Goal: Task Accomplishment & Management: Complete application form

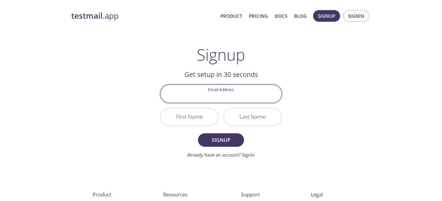
click at [233, 99] on input "Email Address" at bounding box center [221, 93] width 121 height 17
type input "[PERSON_NAME][EMAIL_ADDRESS][DOMAIN_NAME]"
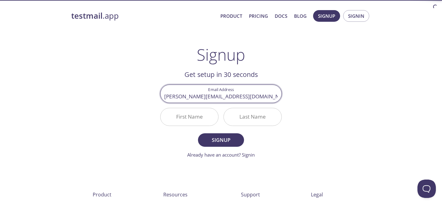
click at [199, 120] on input "First Name" at bounding box center [190, 116] width 58 height 17
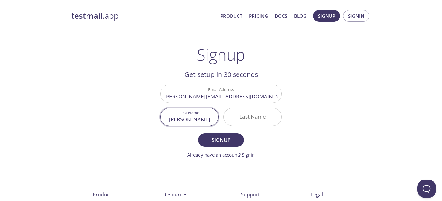
type input "[PERSON_NAME]"
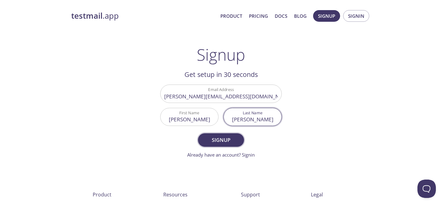
type input "[PERSON_NAME]"
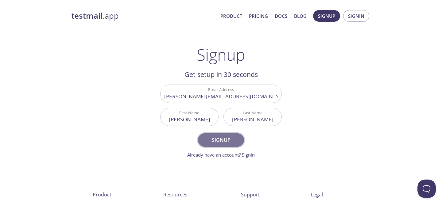
click at [213, 139] on span "Signup" at bounding box center [221, 140] width 33 height 9
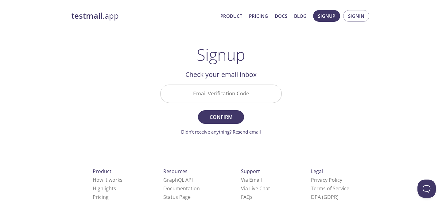
click at [224, 94] on input "Email Verification Code" at bounding box center [221, 93] width 121 height 17
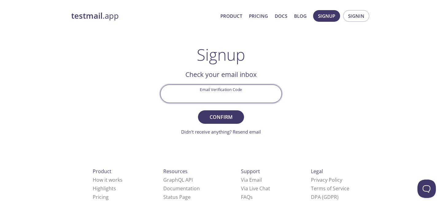
paste input "31WQ2C4"
type input "31WQ2C4"
click at [230, 117] on span "Confirm" at bounding box center [221, 117] width 33 height 9
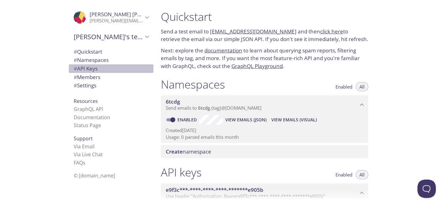
click at [95, 68] on span "# API Keys" at bounding box center [86, 68] width 24 height 7
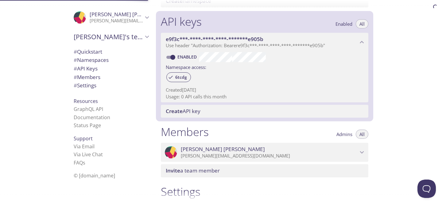
scroll to position [166, 0]
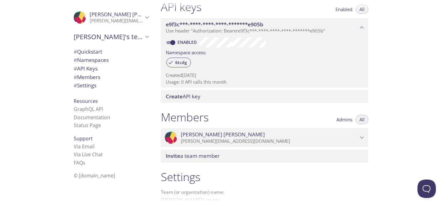
click at [208, 95] on span "Create API key" at bounding box center [266, 96] width 200 height 7
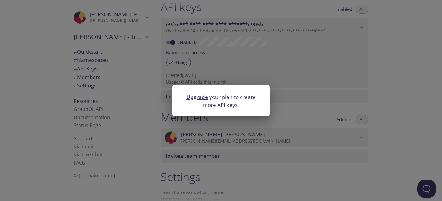
click at [304, 65] on div "Upgrade your plan to create more API keys." at bounding box center [221, 100] width 442 height 201
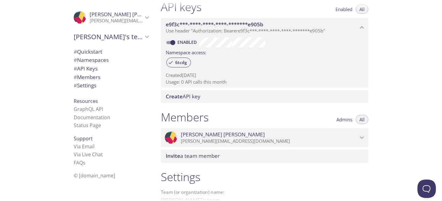
click at [196, 21] on span "e9f3c***-****-****-****-*******e905b" at bounding box center [215, 24] width 98 height 7
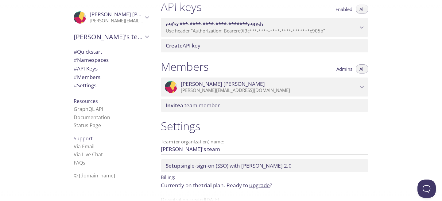
click at [196, 21] on span "e9f3c***-****-****-****-*******e905b" at bounding box center [215, 24] width 98 height 7
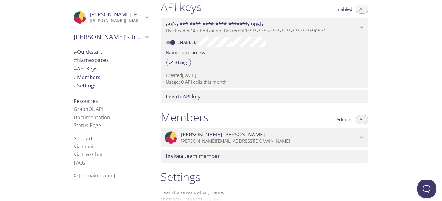
click at [362, 26] on icon "e9f3c***-****-****-****-*******e905b API key" at bounding box center [362, 28] width 8 height 8
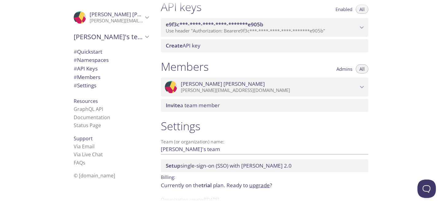
click at [362, 26] on icon "e9f3c***-****-****-****-*******e905b API key" at bounding box center [362, 28] width 8 height 8
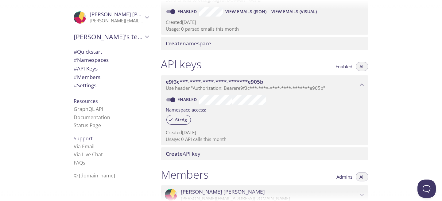
scroll to position [107, 0]
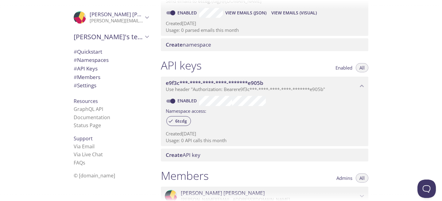
click at [207, 92] on div "e9f3c***-****-****-****-*******e905b Use header "Authorization: Bearer e9f3c***…" at bounding box center [264, 86] width 207 height 19
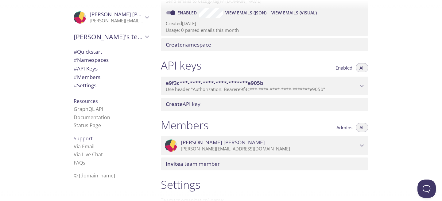
click at [207, 92] on div "e9f3c***-****-****-****-*******e905b Use header "Authorization: Bearer e9f3c***…" at bounding box center [264, 86] width 207 height 19
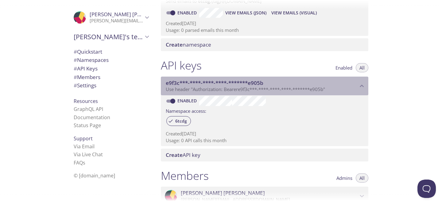
scroll to position [97, 0]
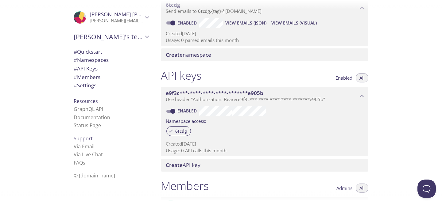
click at [93, 87] on span "# Settings" at bounding box center [85, 85] width 23 height 7
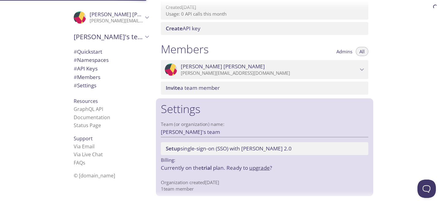
scroll to position [235, 0]
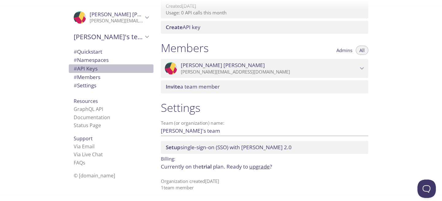
click at [93, 70] on span "# API Keys" at bounding box center [86, 68] width 24 height 7
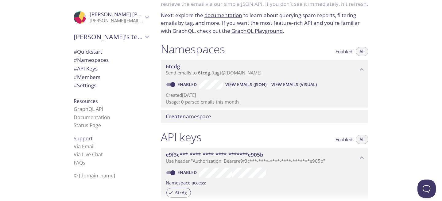
scroll to position [36, 0]
click at [172, 71] on span "Send emails to 6tcdg . {tag} @[DOMAIN_NAME]" at bounding box center [214, 72] width 96 height 6
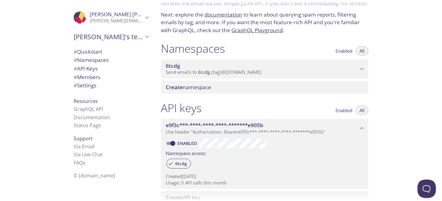
click at [173, 68] on span "6tcdg" at bounding box center [173, 65] width 14 height 7
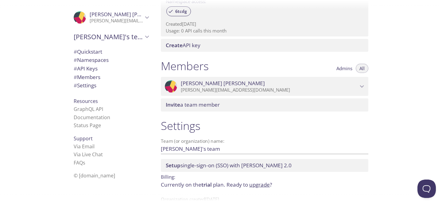
scroll to position [235, 0]
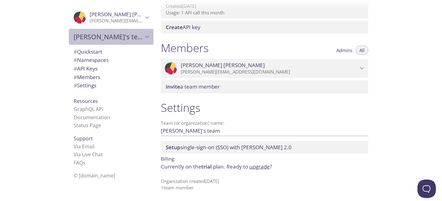
click at [145, 37] on icon "Krithika's team" at bounding box center [147, 37] width 8 height 8
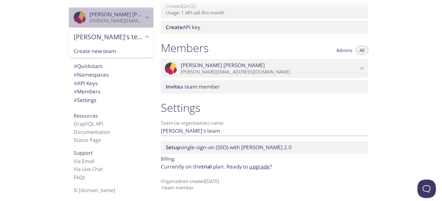
click at [146, 21] on icon "Krithika Purushothaman" at bounding box center [147, 18] width 8 height 8
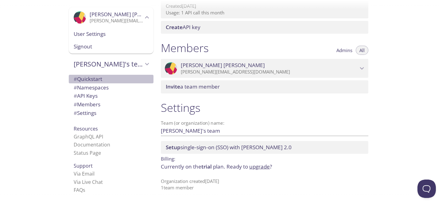
click at [118, 75] on div "# Quickstart" at bounding box center [111, 79] width 85 height 9
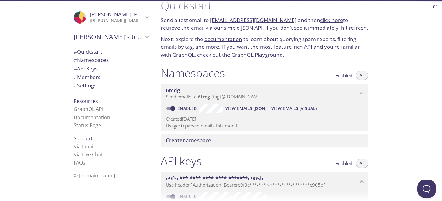
scroll to position [10, 0]
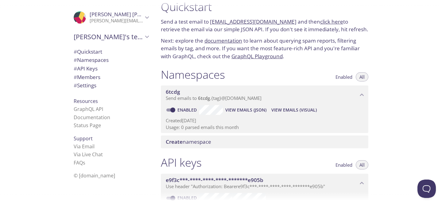
click at [116, 55] on span "# Quickstart" at bounding box center [111, 52] width 75 height 8
click at [104, 57] on span "# Namespaces" at bounding box center [91, 59] width 35 height 7
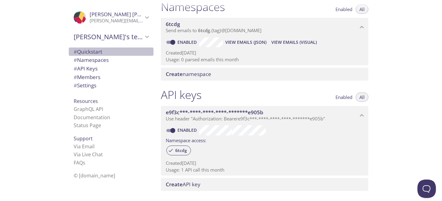
click at [102, 54] on span "# Quickstart" at bounding box center [88, 51] width 29 height 7
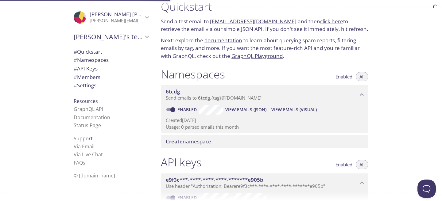
scroll to position [10, 0]
drag, startPoint x: 285, startPoint y: 21, endPoint x: 211, endPoint y: 20, distance: 74.3
click at [211, 20] on p "Send a test email to [EMAIL_ADDRESS][DOMAIN_NAME] and then click here to retrie…" at bounding box center [264, 26] width 207 height 16
copy link "[EMAIL_ADDRESS][DOMAIN_NAME]"
click at [327, 20] on link "click here" at bounding box center [331, 21] width 23 height 7
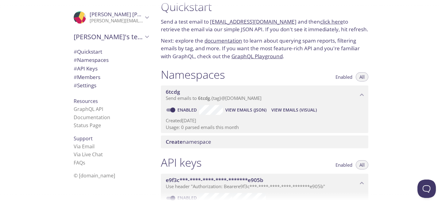
copy link "[EMAIL_ADDRESS][DOMAIN_NAME]"
click at [325, 22] on link "click here" at bounding box center [331, 21] width 23 height 7
